Goal: Task Accomplishment & Management: Complete application form

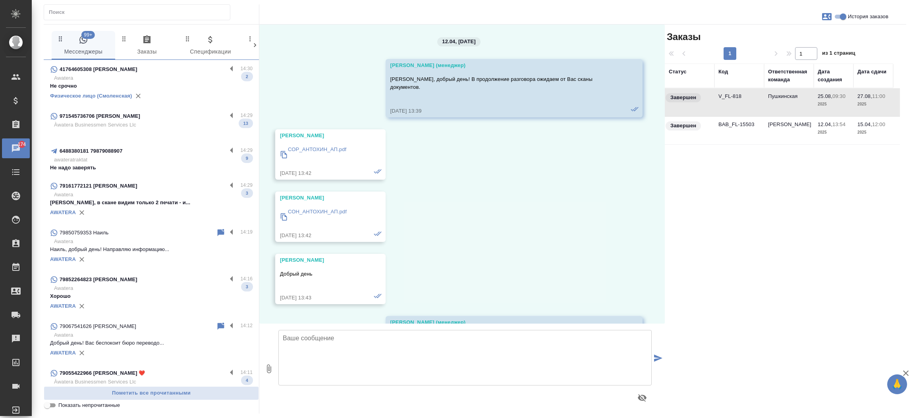
scroll to position [6914, 0]
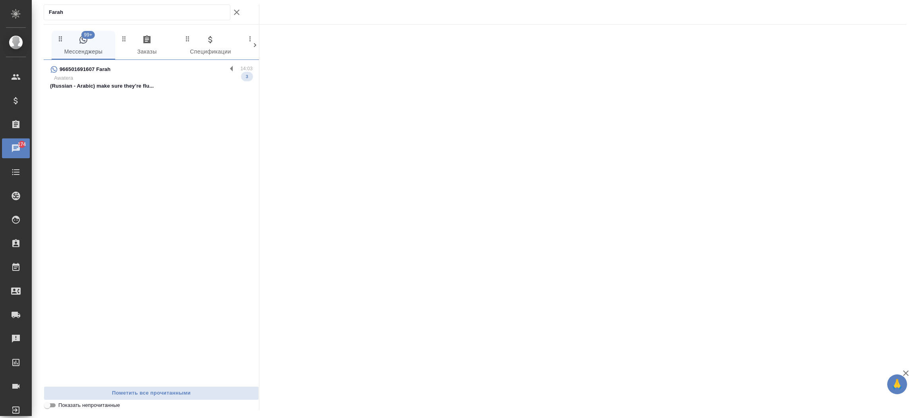
type input "Farah"
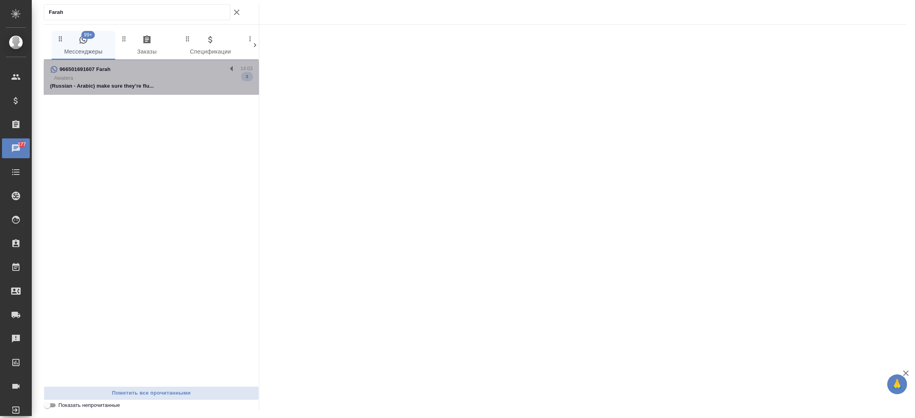
click at [156, 68] on div "966501691607 Farah" at bounding box center [138, 70] width 177 height 10
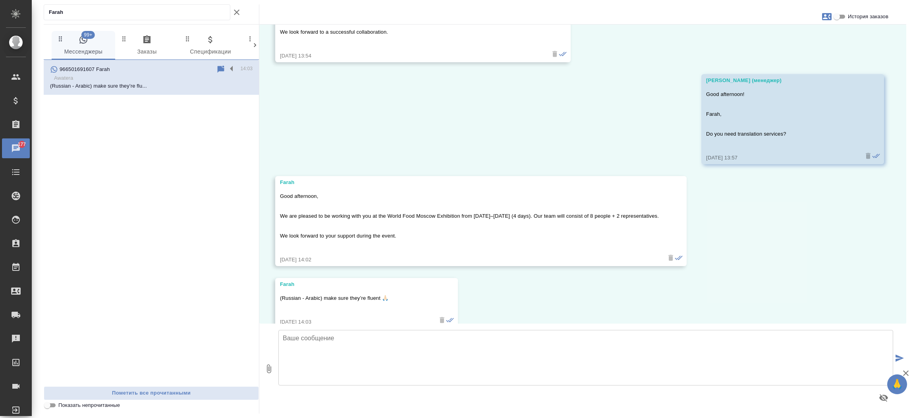
scroll to position [103, 0]
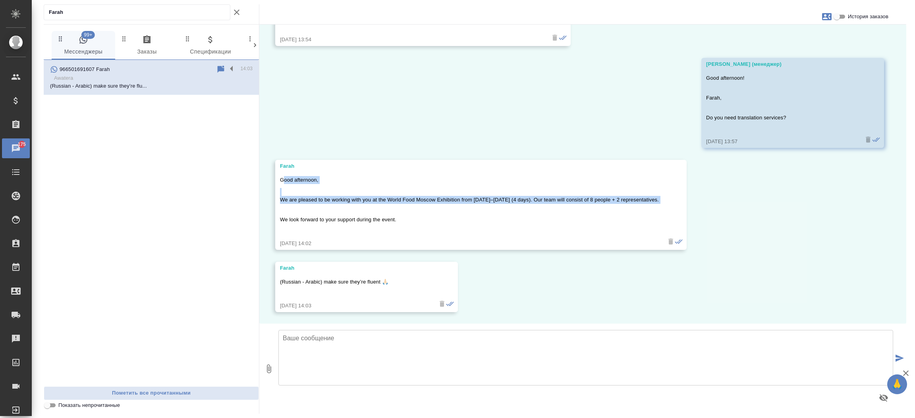
drag, startPoint x: 402, startPoint y: 216, endPoint x: 284, endPoint y: 176, distance: 124.7
click at [284, 176] on div "Good afternoon, We are pleased to be working with you at the World Food Moscow …" at bounding box center [469, 205] width 379 height 62
click at [284, 176] on p "Good afternoon," at bounding box center [469, 180] width 379 height 8
drag, startPoint x: 279, startPoint y: 177, endPoint x: 401, endPoint y: 233, distance: 134.3
click at [401, 233] on div "Good afternoon, We are pleased to be working with you at the World Food Moscow …" at bounding box center [469, 205] width 379 height 62
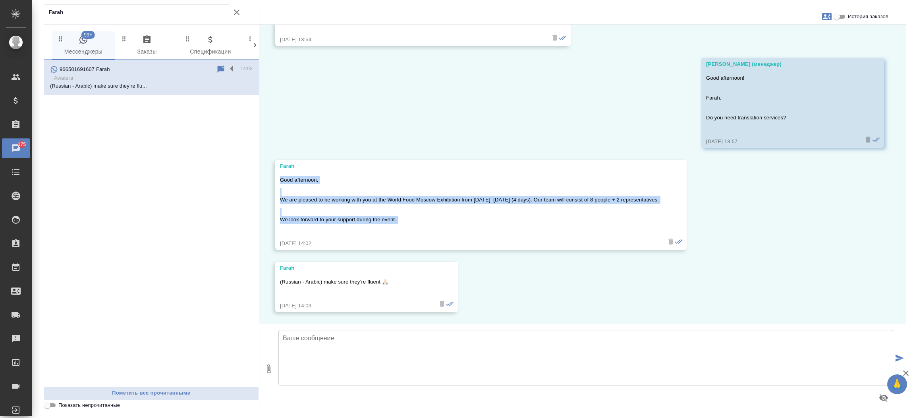
copy div "Good afternoon, We are pleased to be working with you at the World Food Moscow …"
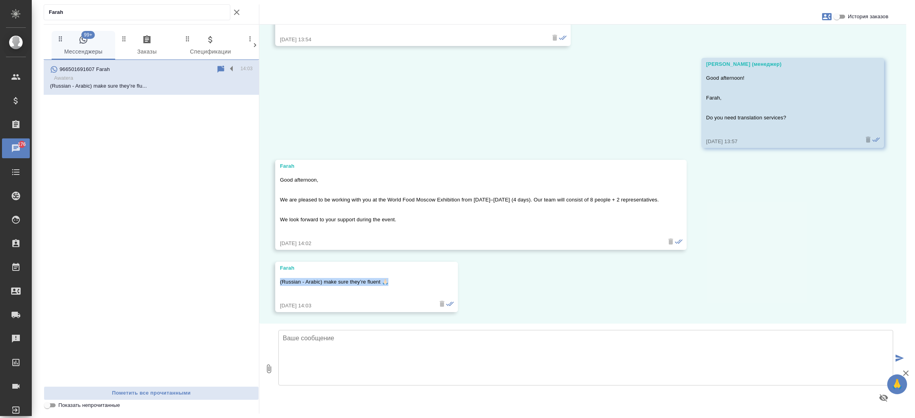
drag, startPoint x: 389, startPoint y: 282, endPoint x: 277, endPoint y: 281, distance: 112.4
click at [277, 281] on div "[PERSON_NAME] (Russian - Arabic) make sure they’re fluent 🙏🏻 [DATE] 14:03" at bounding box center [366, 287] width 183 height 50
copy p "(Russian - Arabic) make sure they’re fluent 🙏🏻"
click at [826, 16] on icon "button" at bounding box center [827, 16] width 10 height 7
click at [804, 37] on span "Создать заявку" at bounding box center [791, 38] width 37 height 8
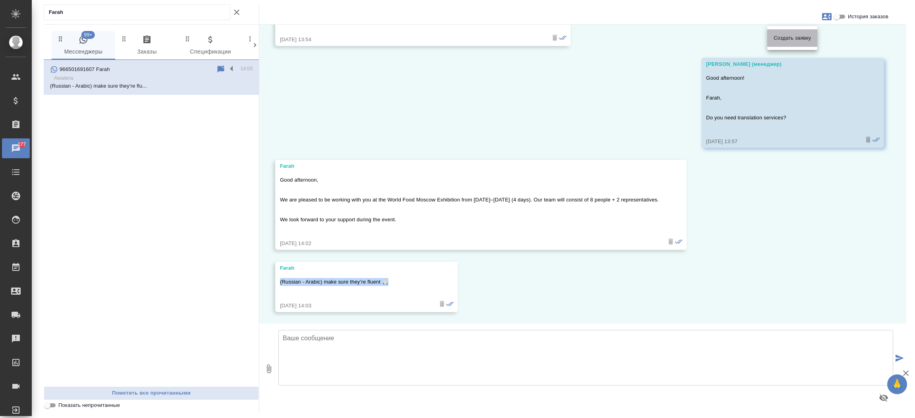
select select "SA"
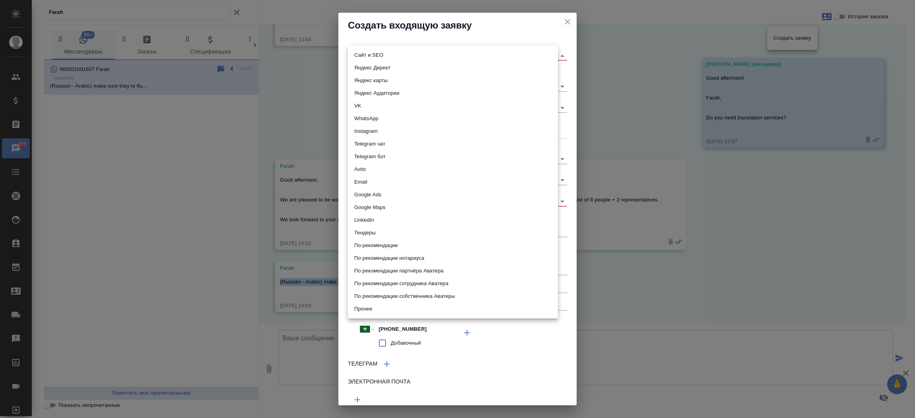
click at [490, 54] on body "🙏 .cls-1 fill:#fff; AWATERA [PERSON_NAME]prutko Клиенты Спецификации Заказы 177…" at bounding box center [457, 209] width 915 height 418
click at [490, 54] on li "Сайт и SEO" at bounding box center [453, 55] width 210 height 13
type input "seo"
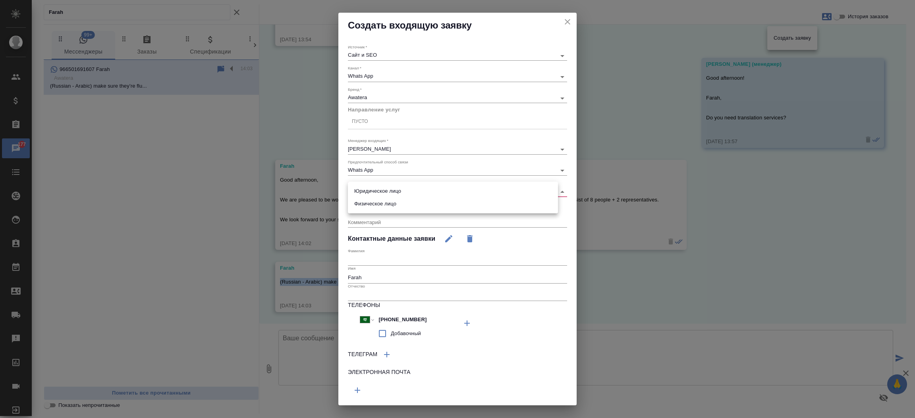
click at [376, 190] on body "🙏 .cls-1 fill:#fff; AWATERA [PERSON_NAME]prutko Клиенты Спецификации Заказы 177…" at bounding box center [457, 209] width 915 height 418
click at [378, 190] on li "Юридическое лицо" at bounding box center [453, 191] width 210 height 13
type input "company"
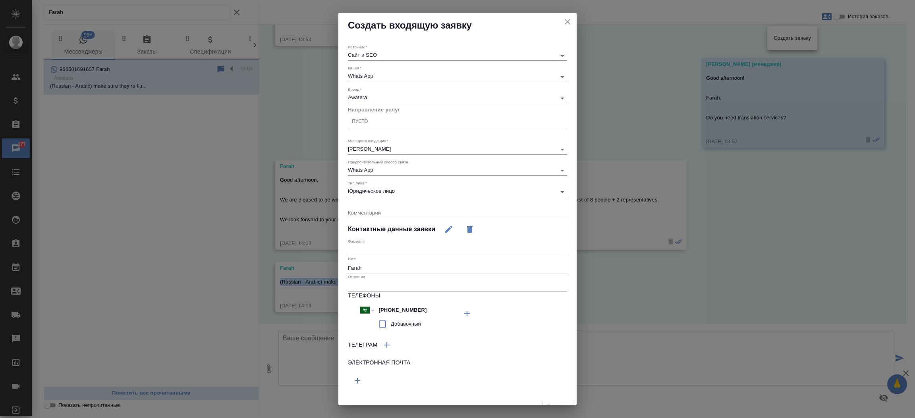
scroll to position [11, 0]
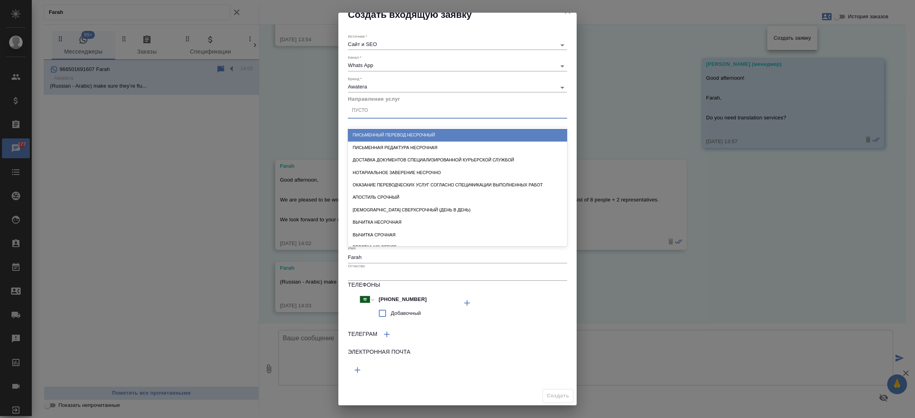
click at [380, 112] on div "Пусто" at bounding box center [457, 111] width 219 height 12
type input "после"
click at [437, 135] on div "Последовательный перевод" at bounding box center [457, 135] width 219 height 12
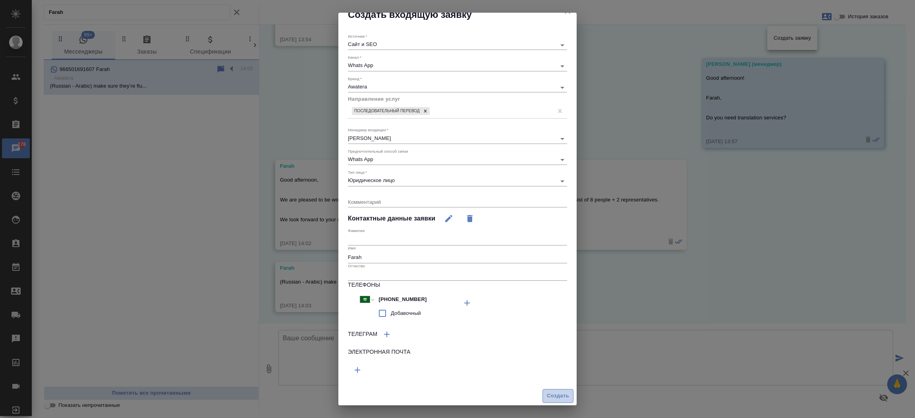
click at [544, 390] on button "Создать" at bounding box center [557, 396] width 31 height 14
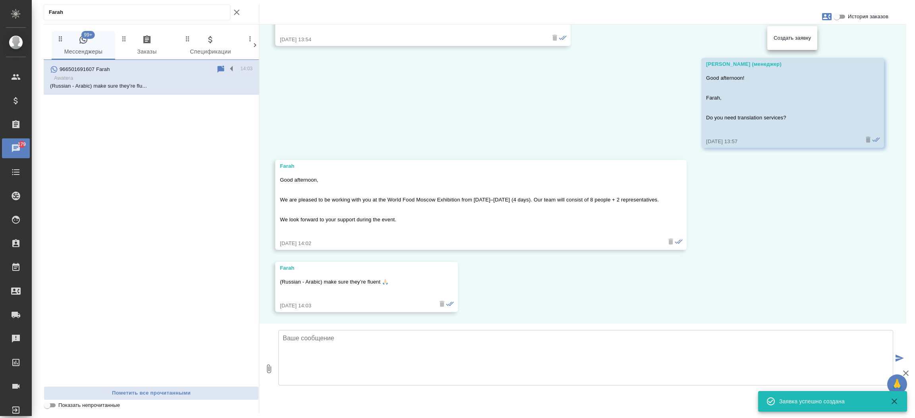
click at [307, 357] on div at bounding box center [457, 209] width 915 height 418
click at [313, 338] on textarea at bounding box center [585, 358] width 615 height 56
paste textarea "Do you need simultaneous or consecutive interpretation?"
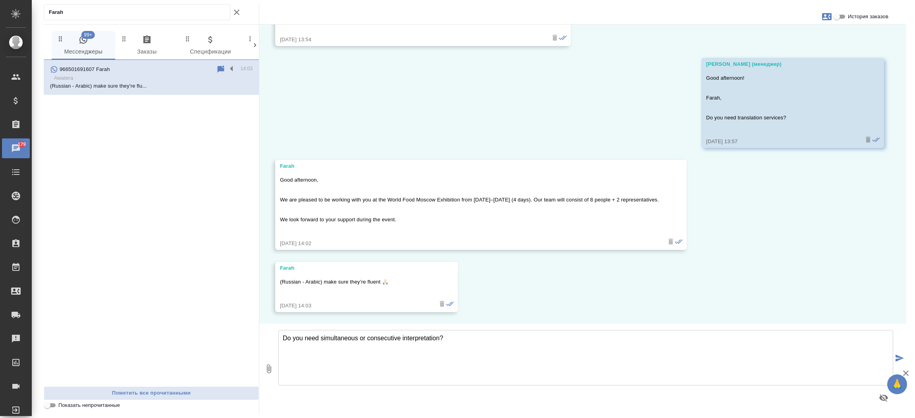
type textarea "Do you need simultaneous or consecutive interpretation?"
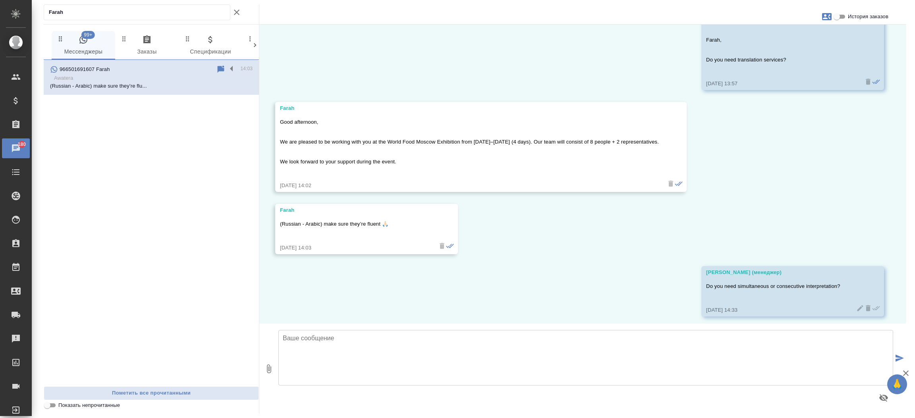
scroll to position [166, 0]
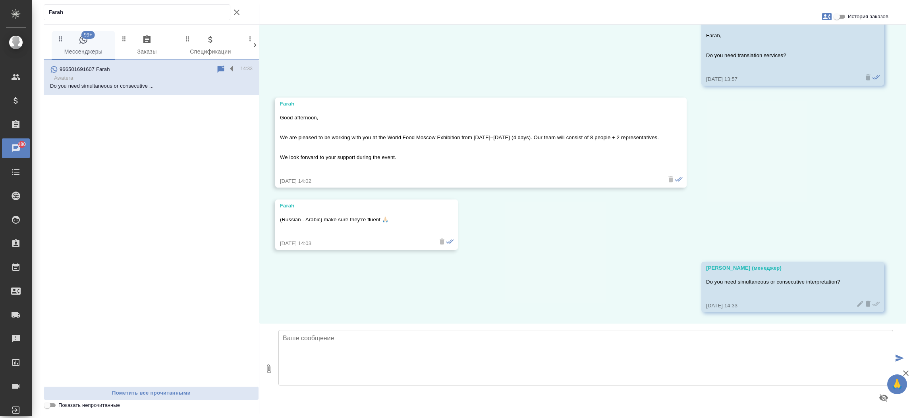
paste textarea "What company do you represent?"
type textarea "What company do you represent?"
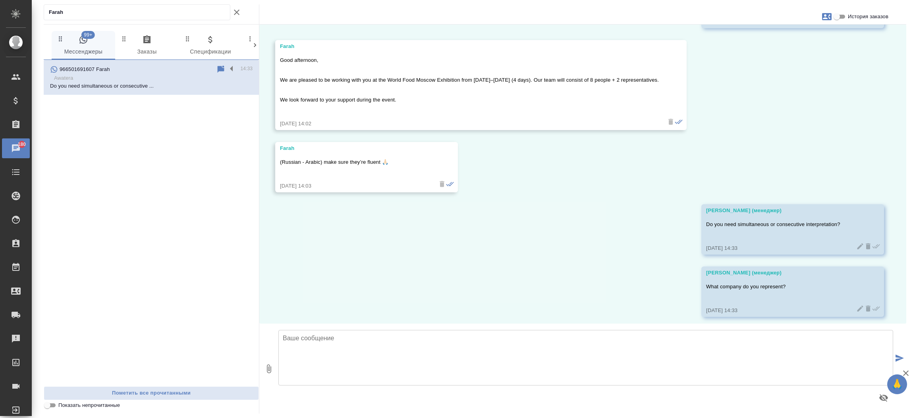
scroll to position [227, 0]
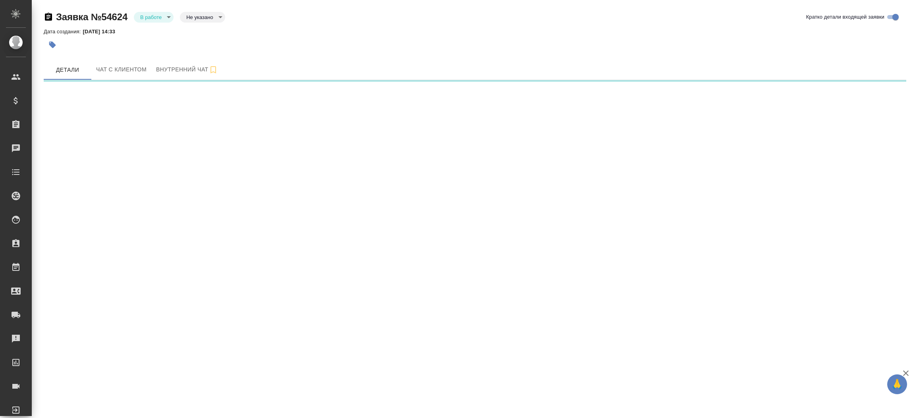
select select "RU"
select select "SA"
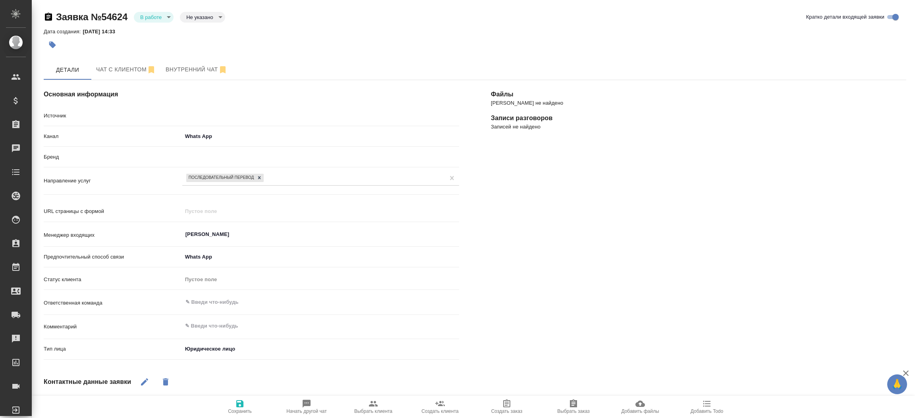
type textarea "x"
